Goal: Information Seeking & Learning: Learn about a topic

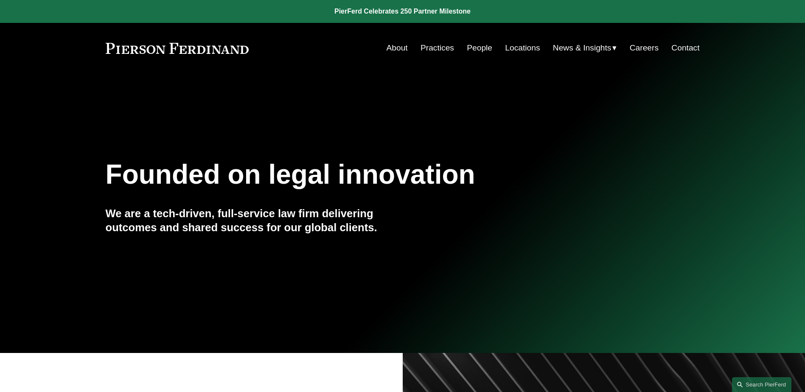
click at [472, 51] on link "People" at bounding box center [479, 48] width 25 height 16
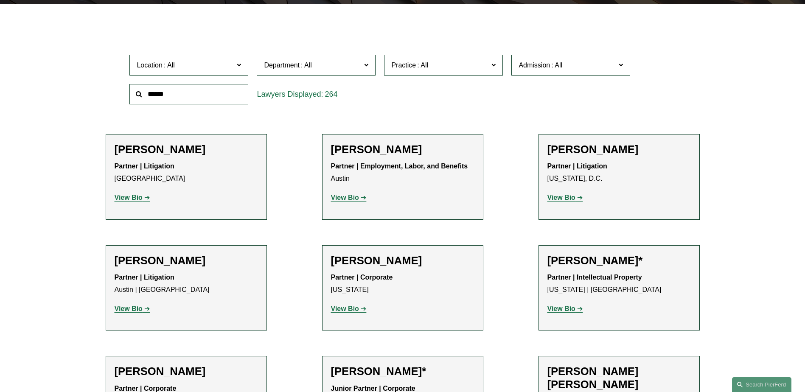
scroll to position [255, 0]
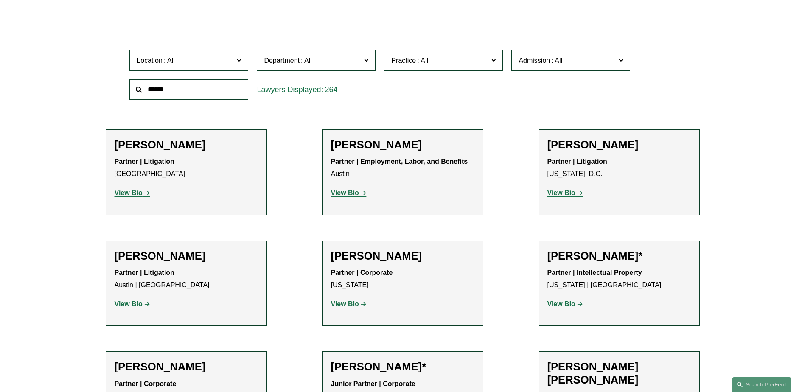
click at [127, 194] on strong "View Bio" at bounding box center [129, 192] width 28 height 7
click at [348, 191] on strong "View Bio" at bounding box center [345, 192] width 28 height 7
click at [562, 193] on strong "View Bio" at bounding box center [561, 192] width 28 height 7
click at [130, 306] on strong "View Bio" at bounding box center [129, 303] width 28 height 7
